Goal: Task Accomplishment & Management: Complete application form

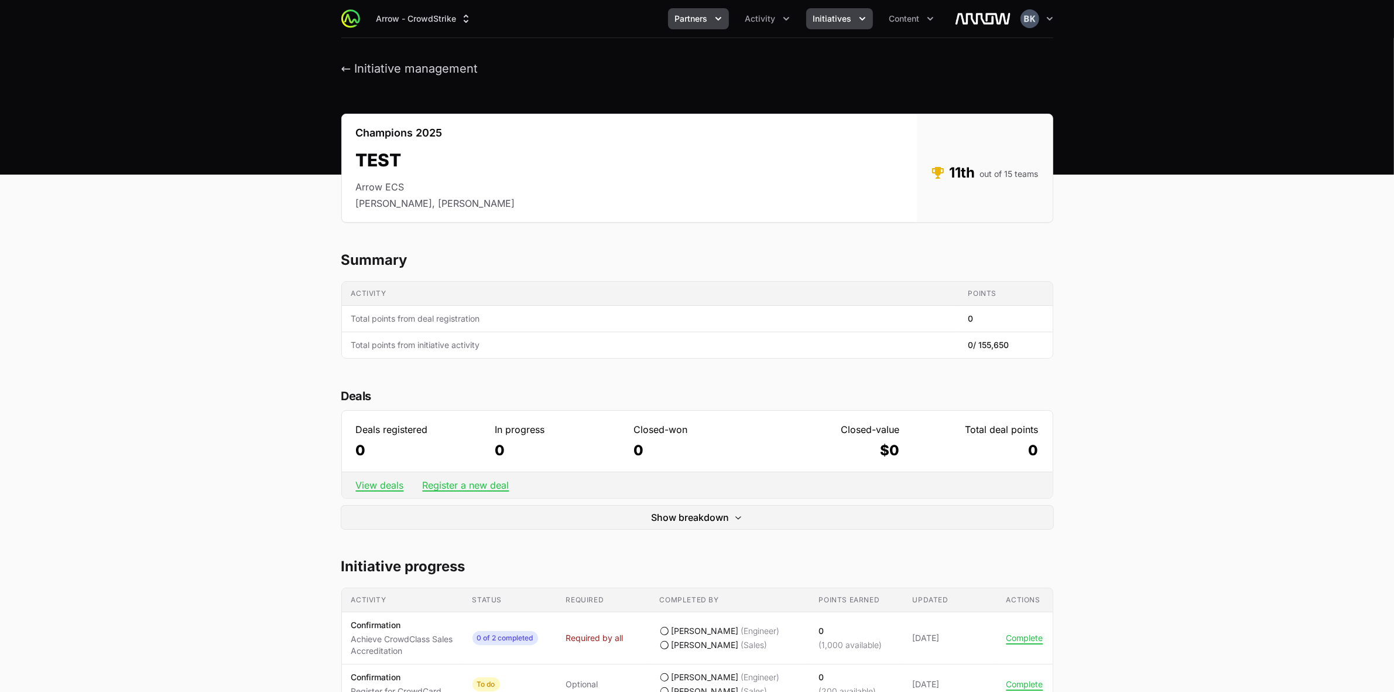
click at [699, 13] on span "Partners" at bounding box center [691, 19] width 33 height 12
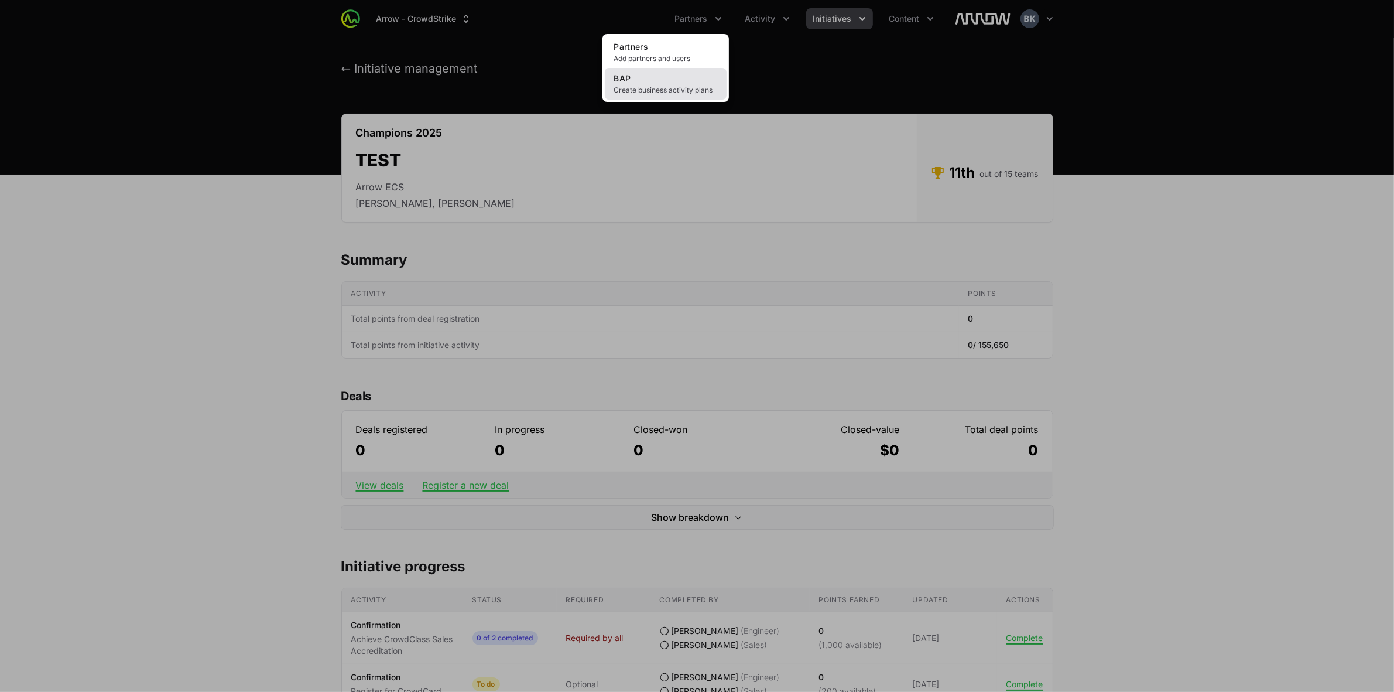
click at [674, 82] on link "BAP Create business activity plans" at bounding box center [666, 84] width 122 height 32
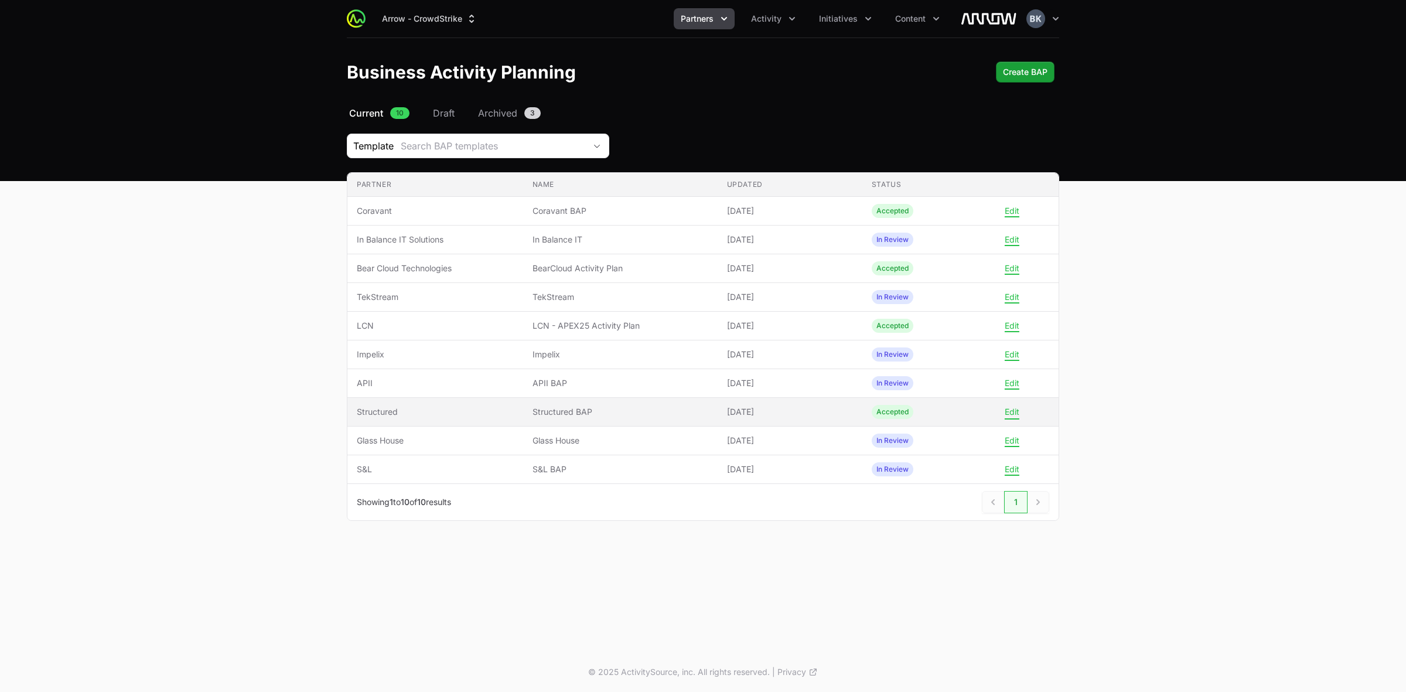
click at [1014, 415] on button "Edit" at bounding box center [1011, 411] width 15 height 11
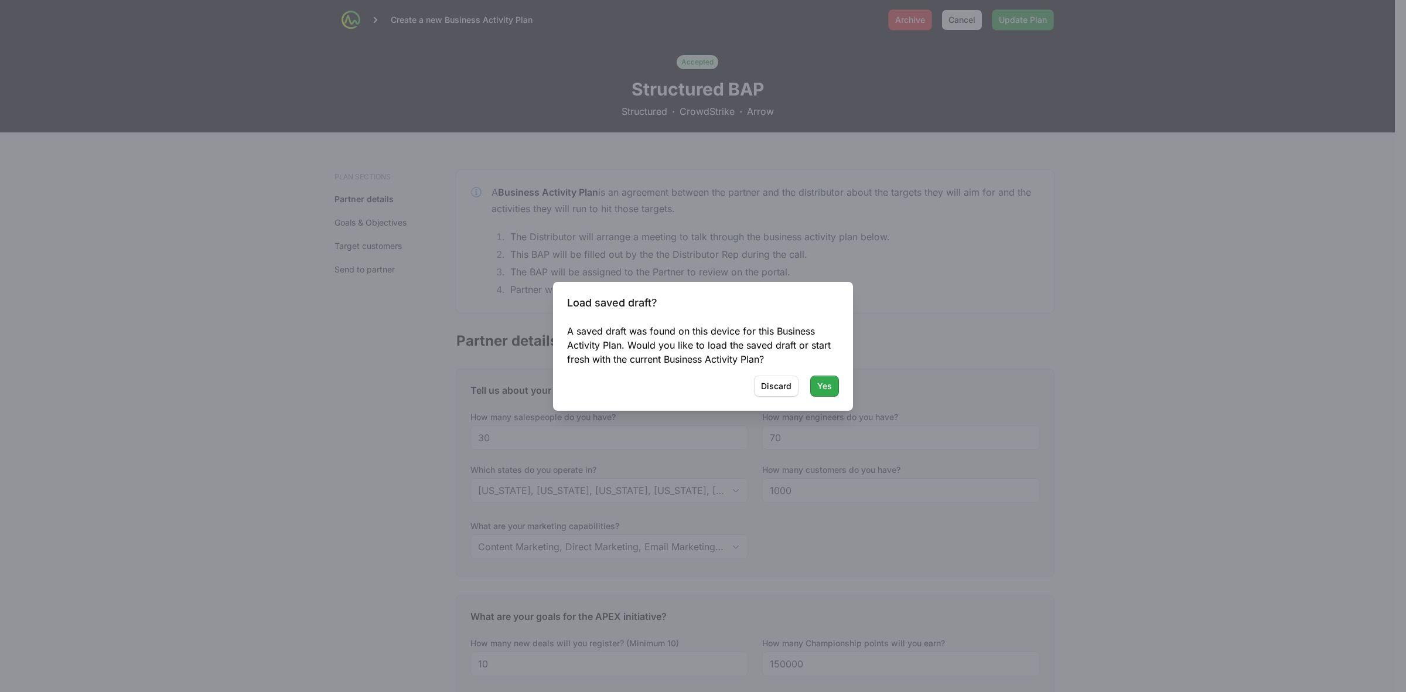
click at [826, 385] on span "Yes" at bounding box center [824, 386] width 15 height 14
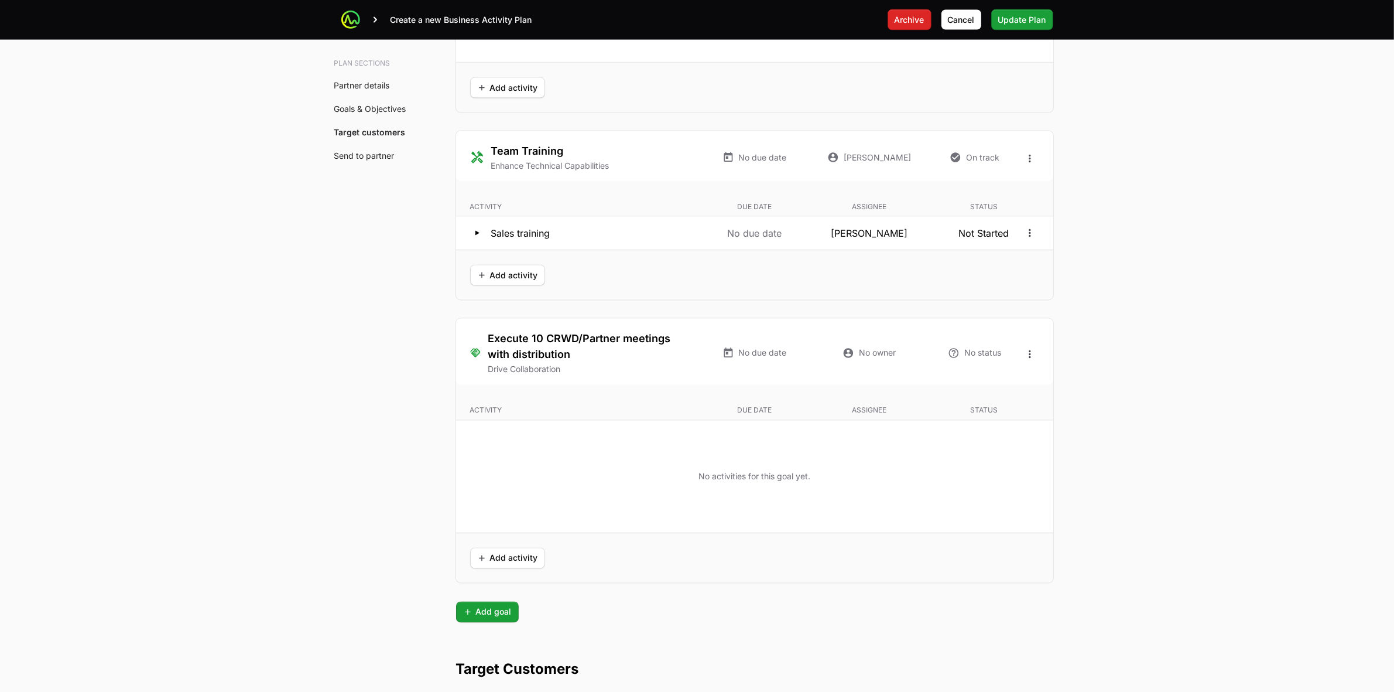
scroll to position [2489, 0]
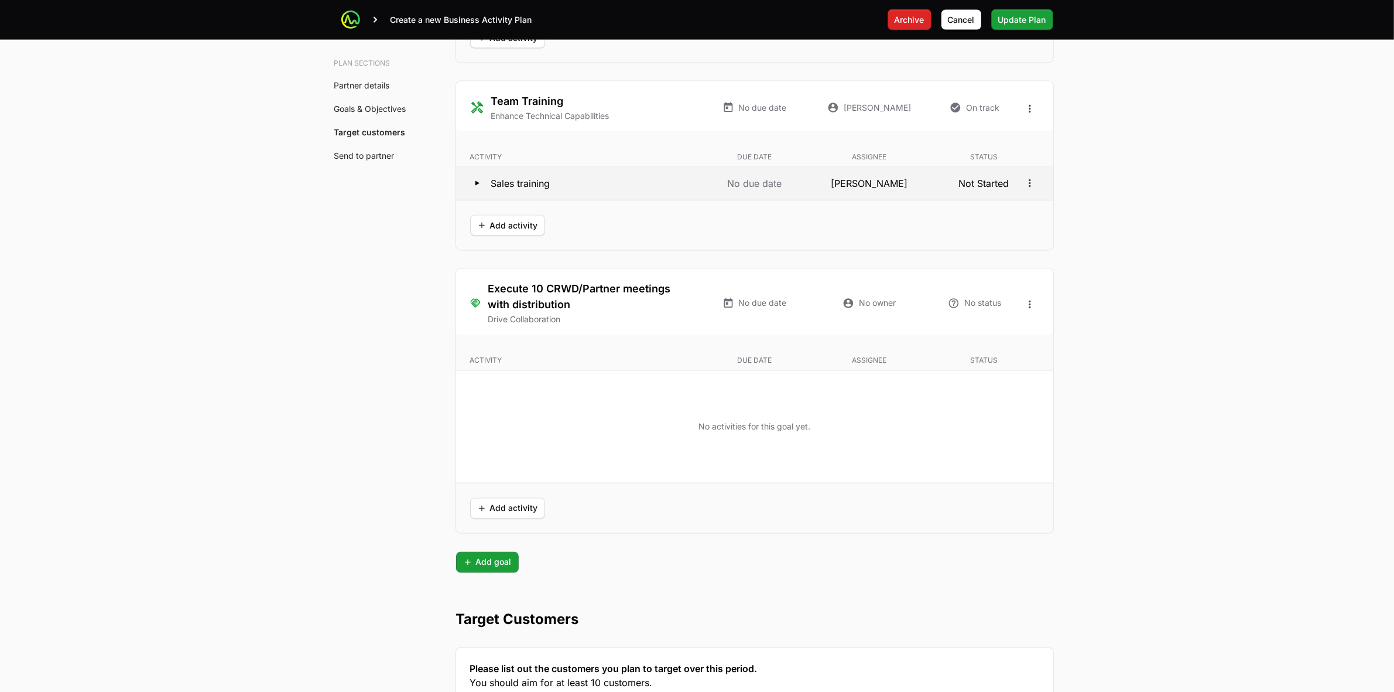
click at [477, 186] on icon at bounding box center [478, 183] width 4 height 5
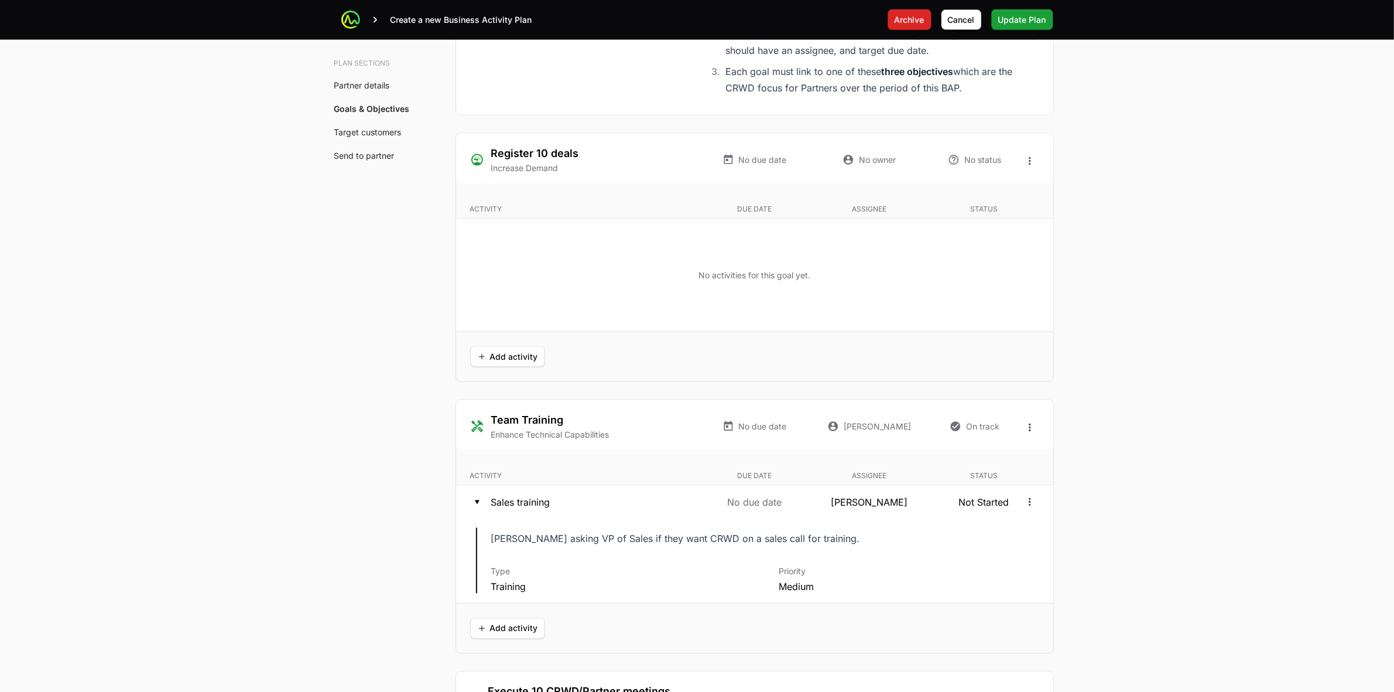
scroll to position [2196, 0]
